Goal: Navigation & Orientation: Find specific page/section

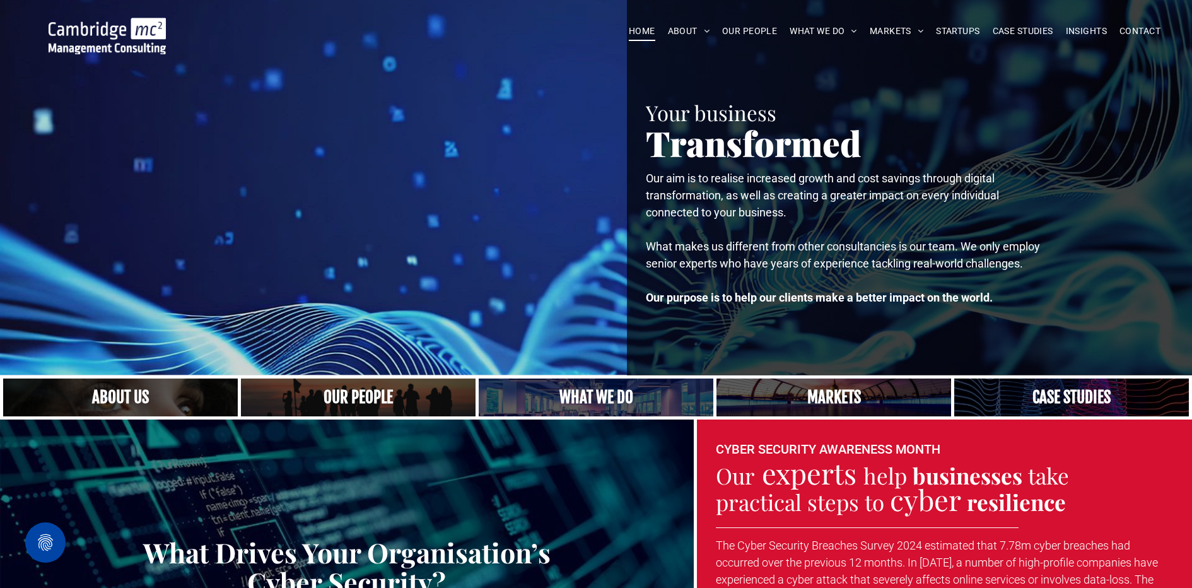
click at [357, 398] on link at bounding box center [358, 397] width 248 height 40
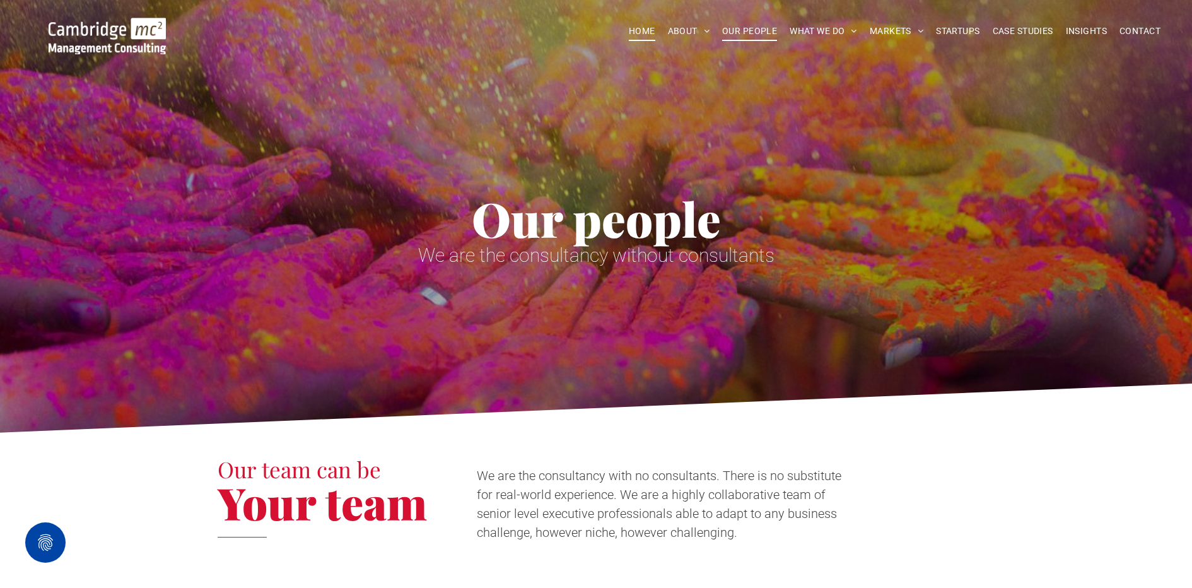
click at [648, 33] on span "HOME" at bounding box center [642, 31] width 26 height 20
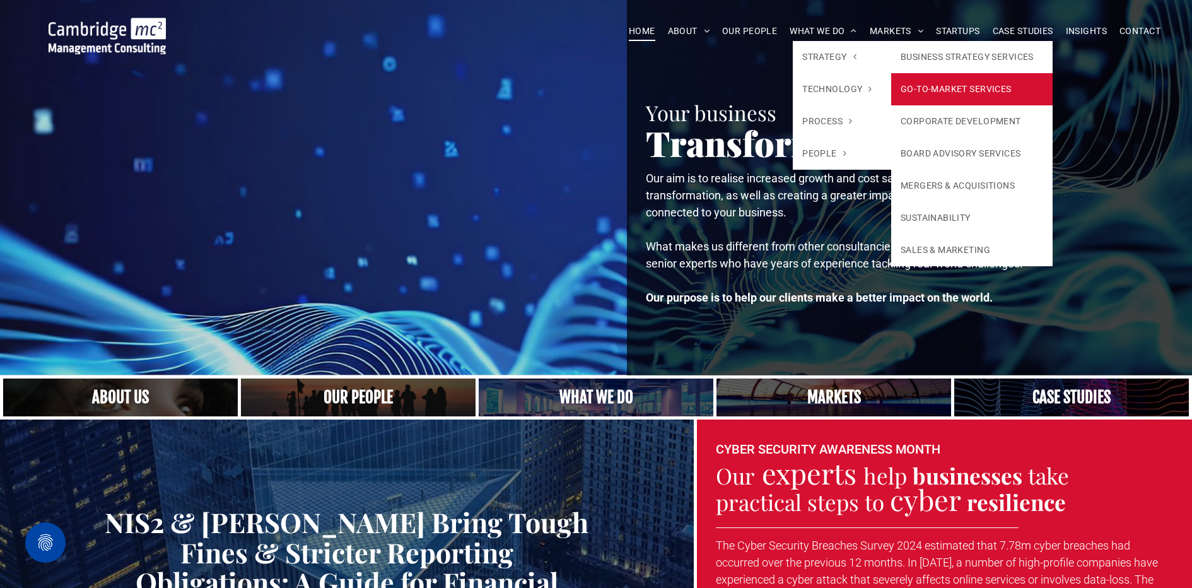
click at [945, 95] on link "GO-TO-MARKET SERVICES" at bounding box center [971, 89] width 161 height 32
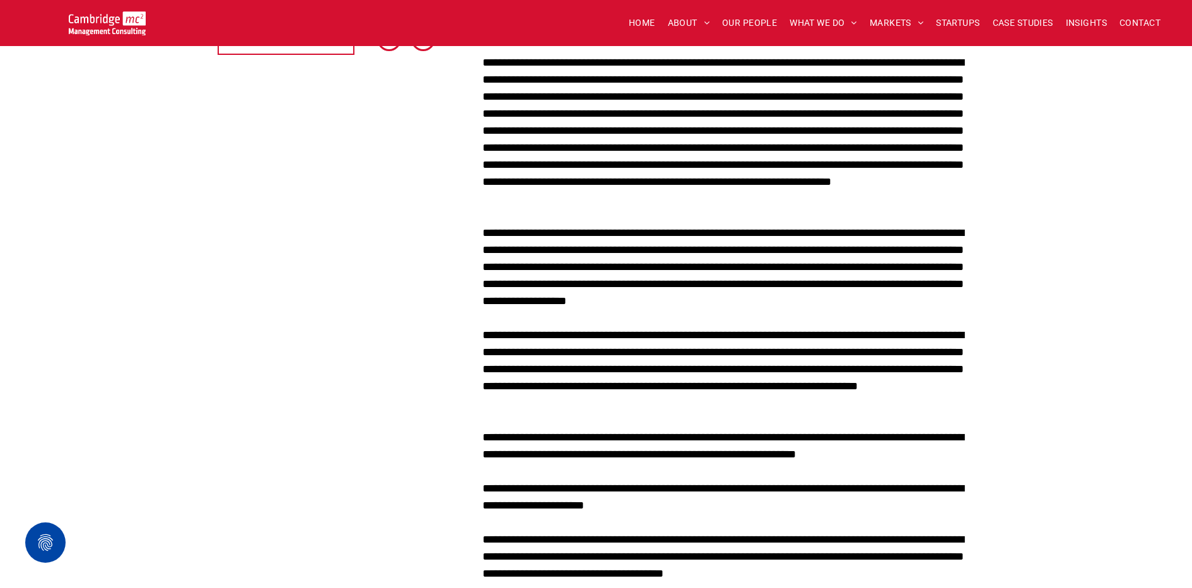
scroll to position [428, 0]
